Goal: Navigation & Orientation: Find specific page/section

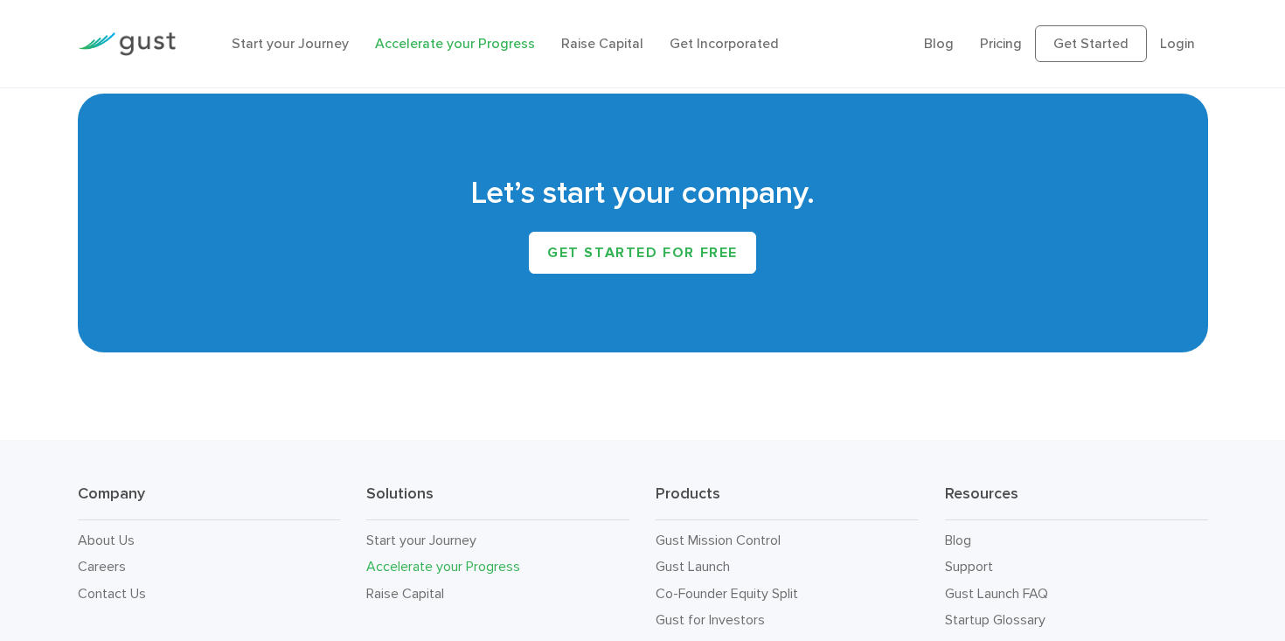
scroll to position [3144, 0]
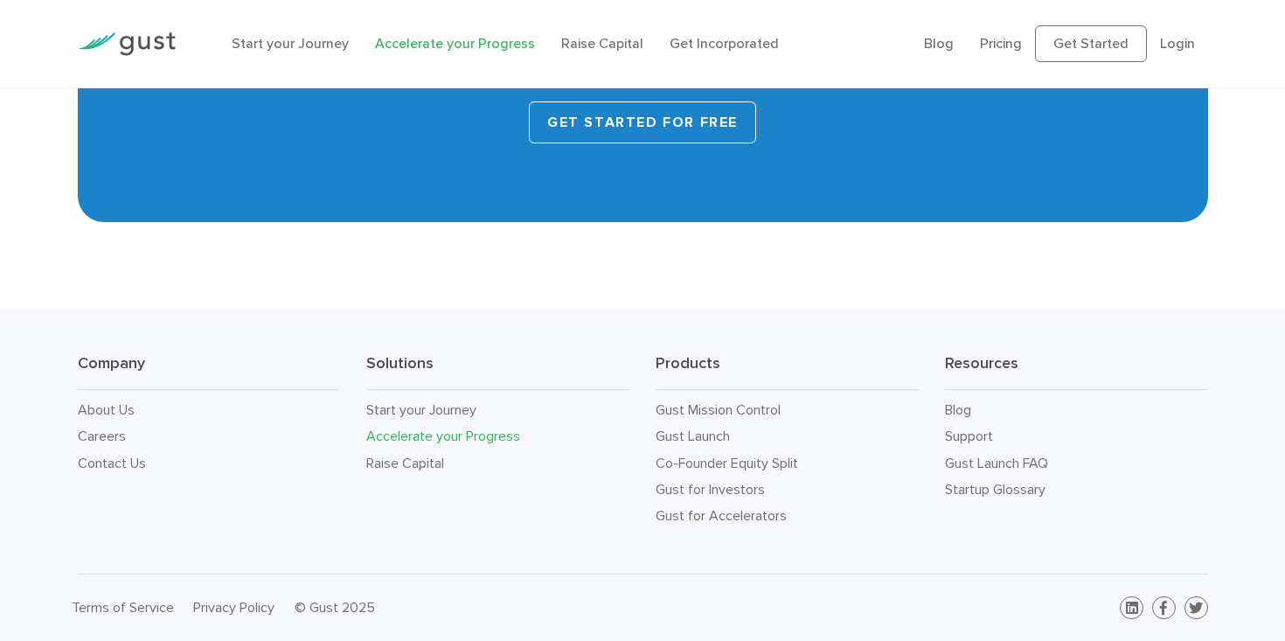
click at [662, 126] on link "Get started for free" at bounding box center [642, 122] width 227 height 42
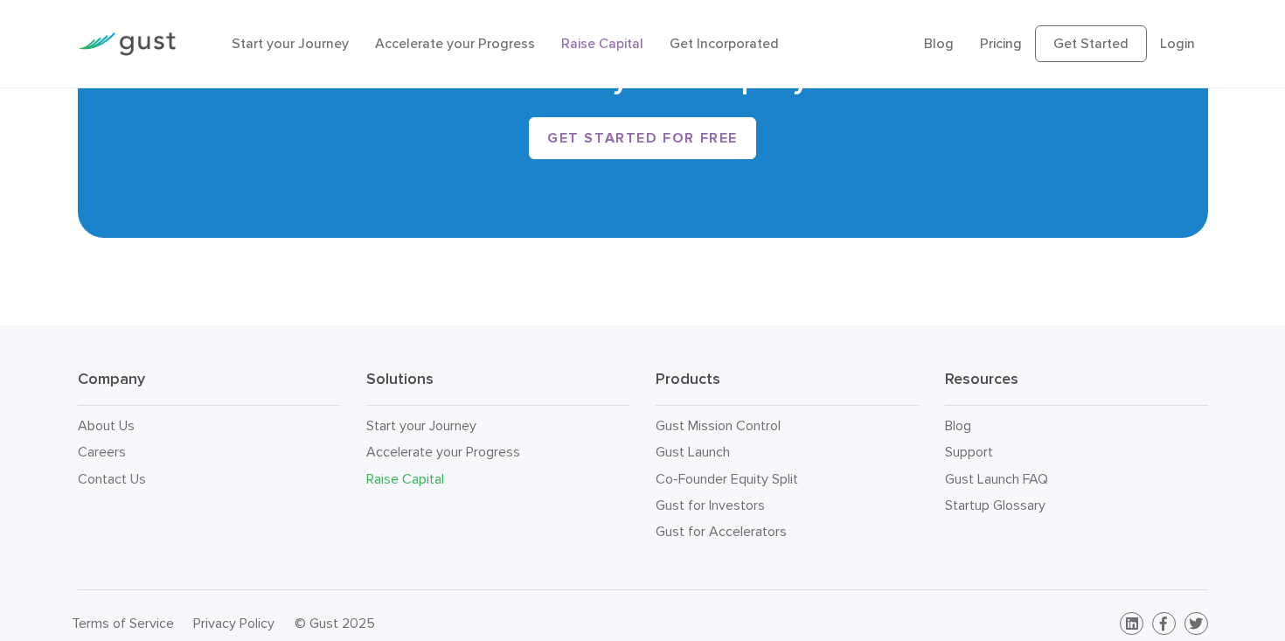
scroll to position [3077, 0]
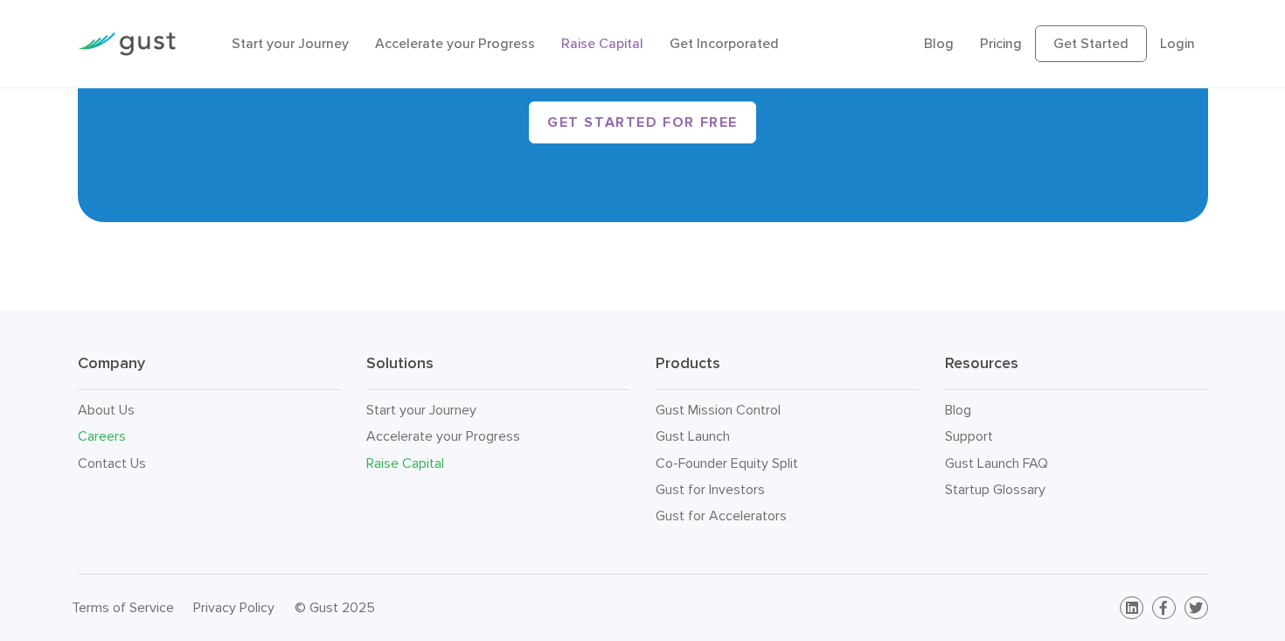
click at [94, 437] on link "Careers" at bounding box center [102, 436] width 48 height 17
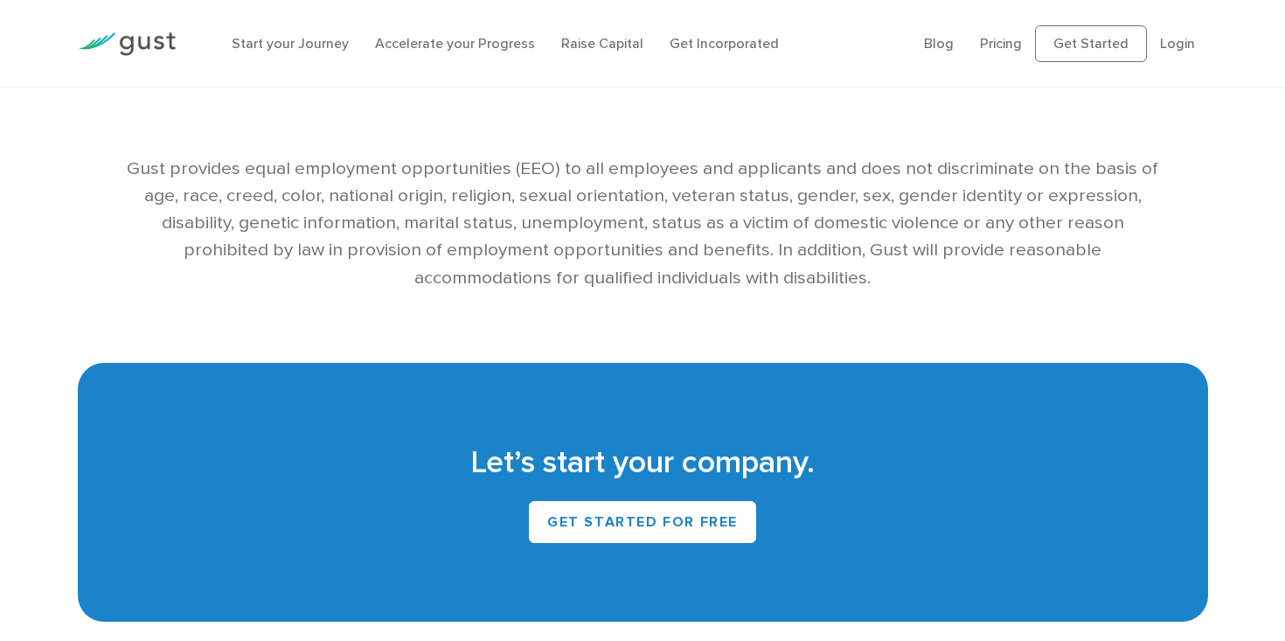
scroll to position [3826, 0]
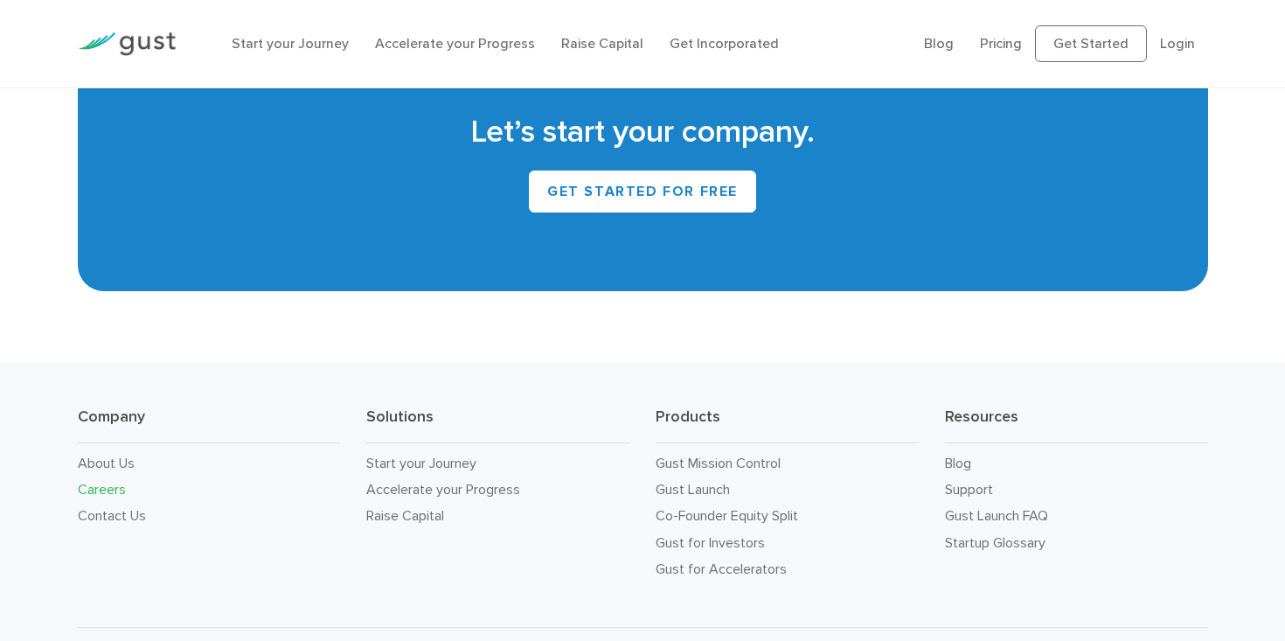
click at [106, 455] on link "About Us" at bounding box center [106, 463] width 57 height 17
